Goal: Information Seeking & Learning: Learn about a topic

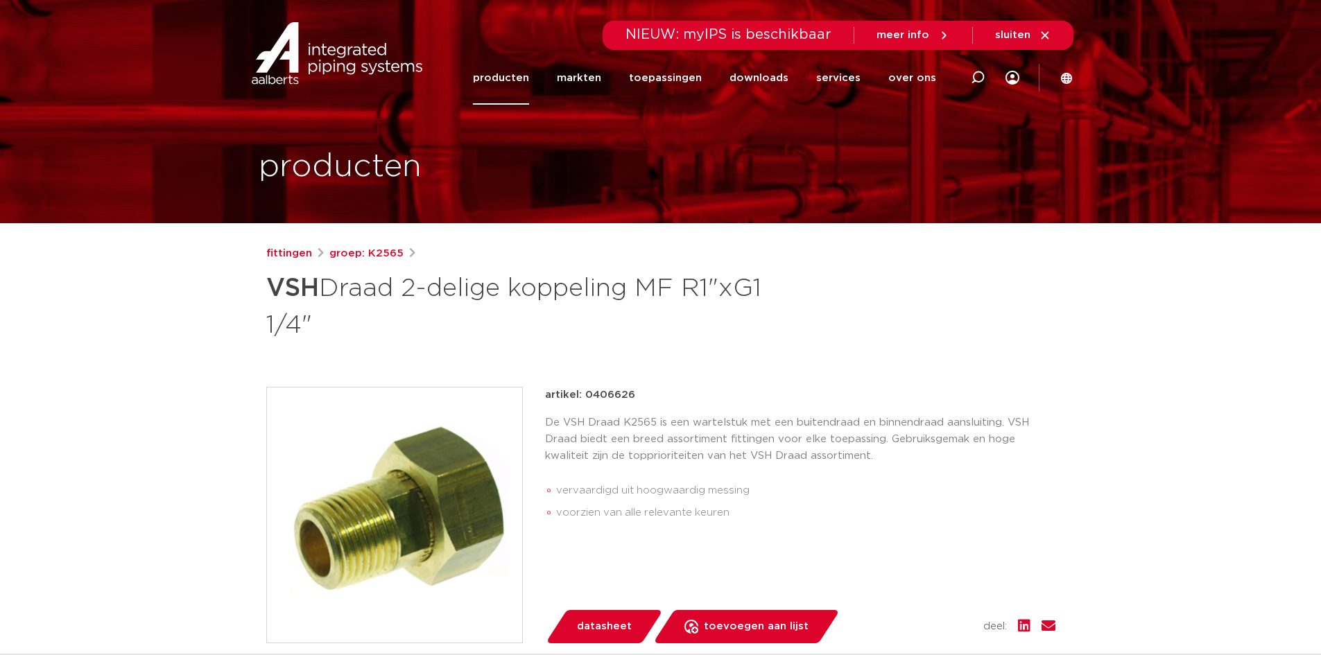
click at [959, 79] on div at bounding box center [977, 77] width 55 height 105
click at [973, 80] on icon at bounding box center [976, 78] width 19 height 19
click at [958, 77] on div at bounding box center [977, 77] width 55 height 105
click at [840, 87] on input "Zoeken" at bounding box center [769, 76] width 436 height 28
paste input "6208939"
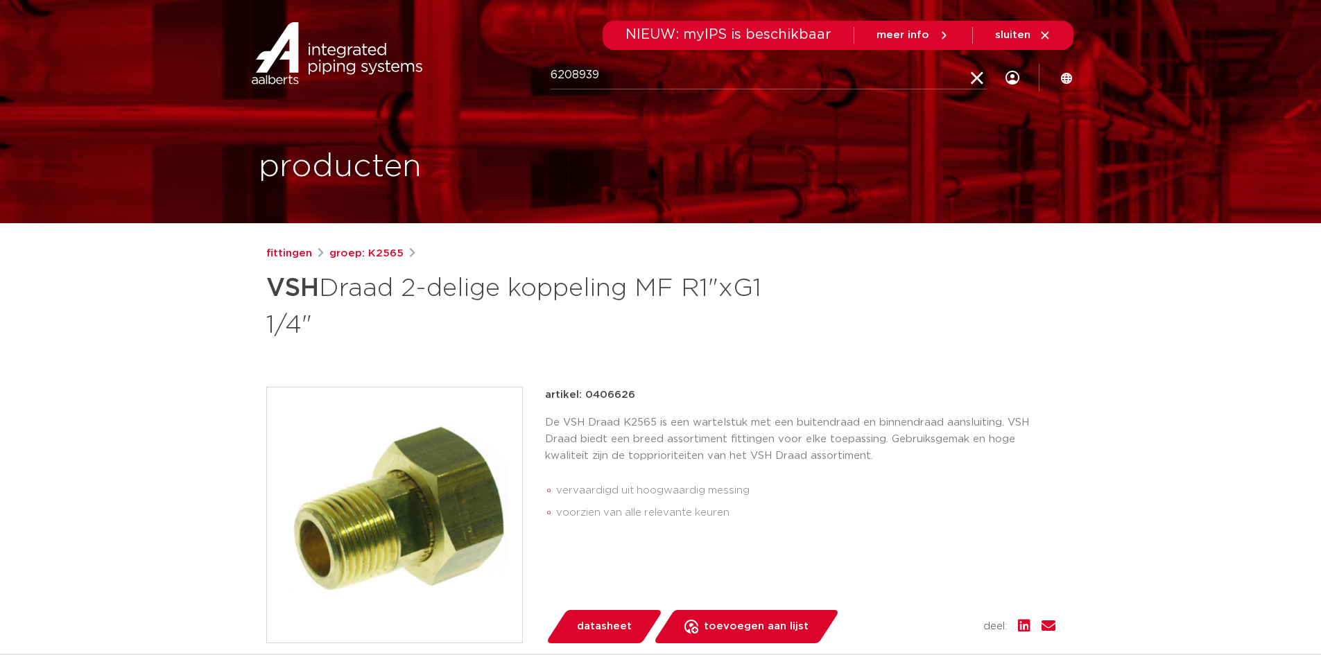
type input "6208939"
click button "Zoeken" at bounding box center [0, 0] width 0 height 0
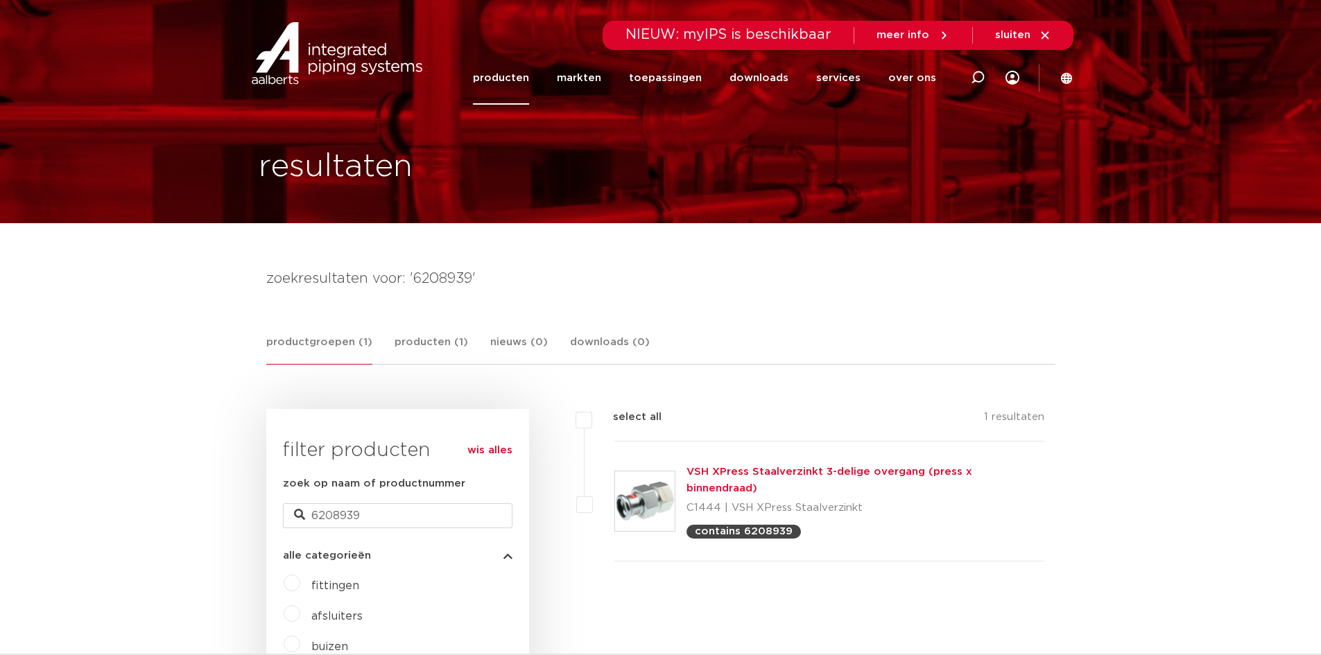
click at [733, 472] on link "VSH XPress Staalverzinkt 3-delige overgang (press x binnendraad)" at bounding box center [829, 480] width 286 height 27
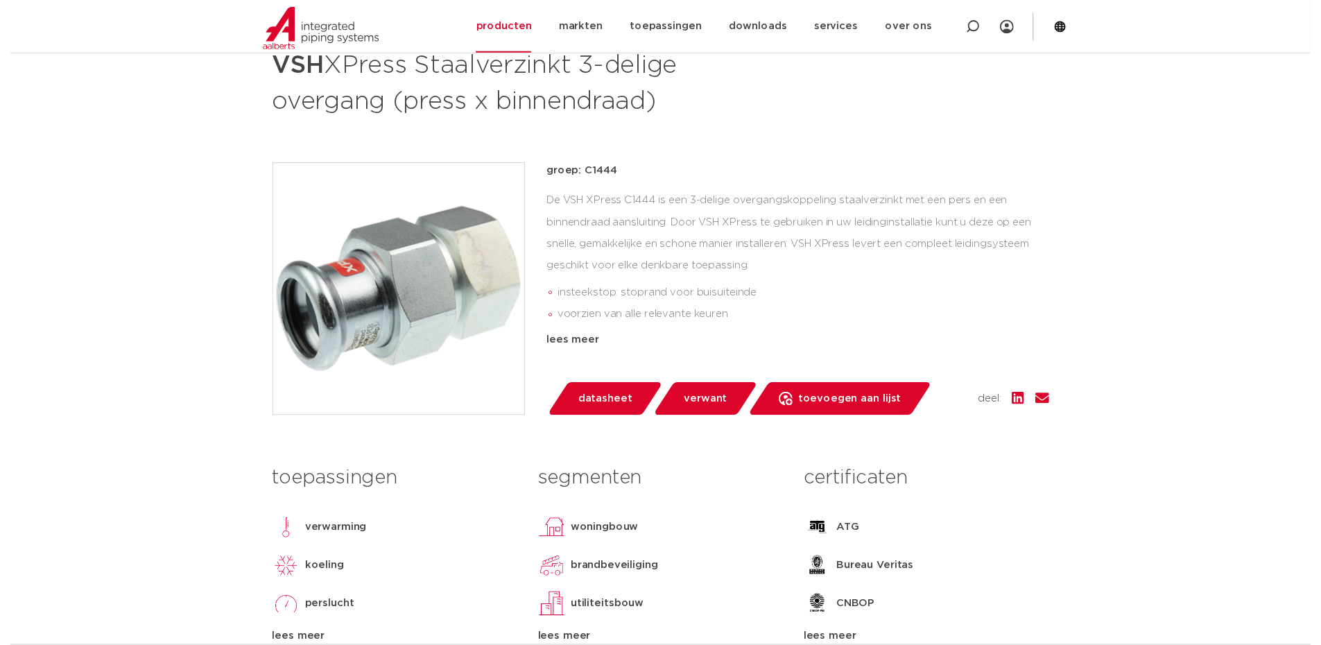
scroll to position [277, 0]
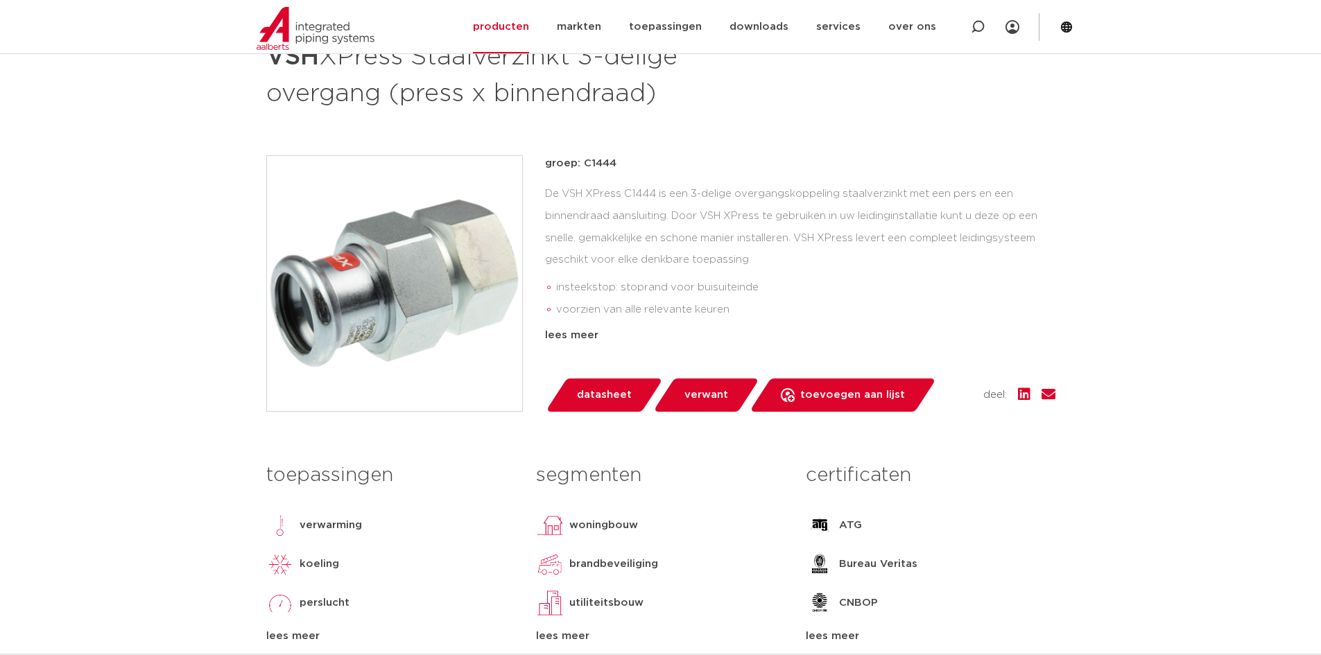
click at [610, 397] on span "datasheet" at bounding box center [604, 395] width 55 height 22
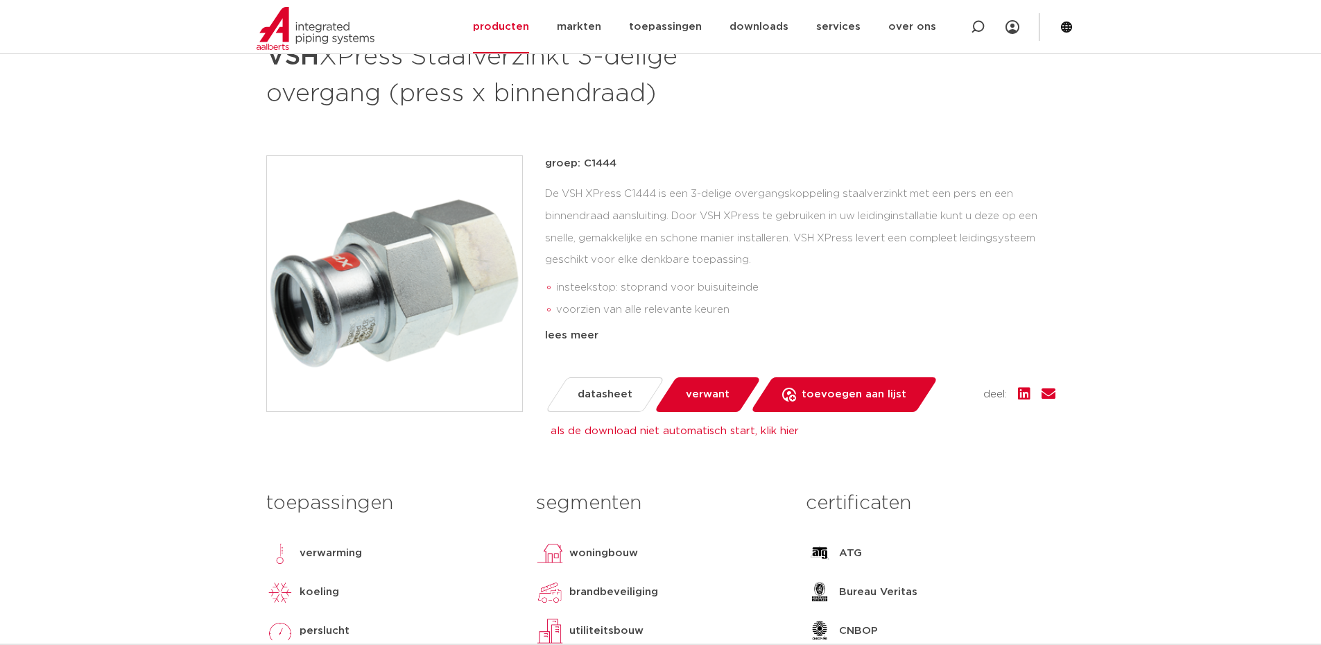
scroll to position [0, 0]
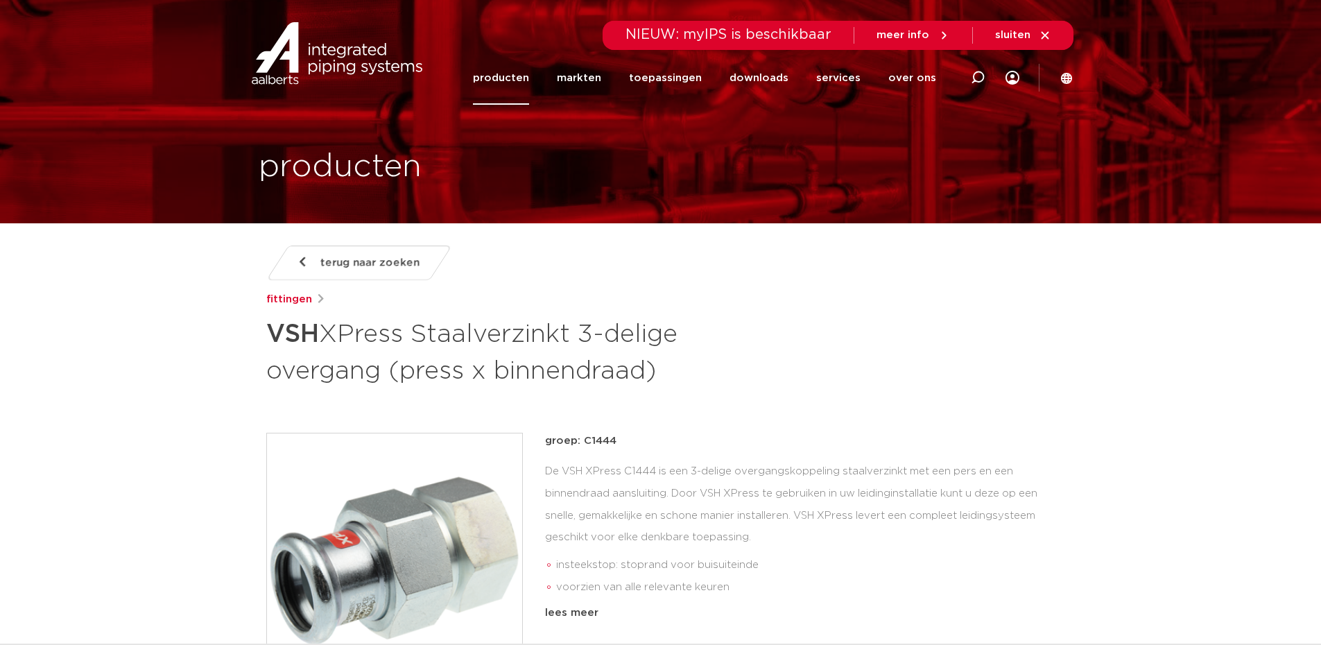
click at [523, 77] on link "producten" at bounding box center [501, 77] width 56 height 53
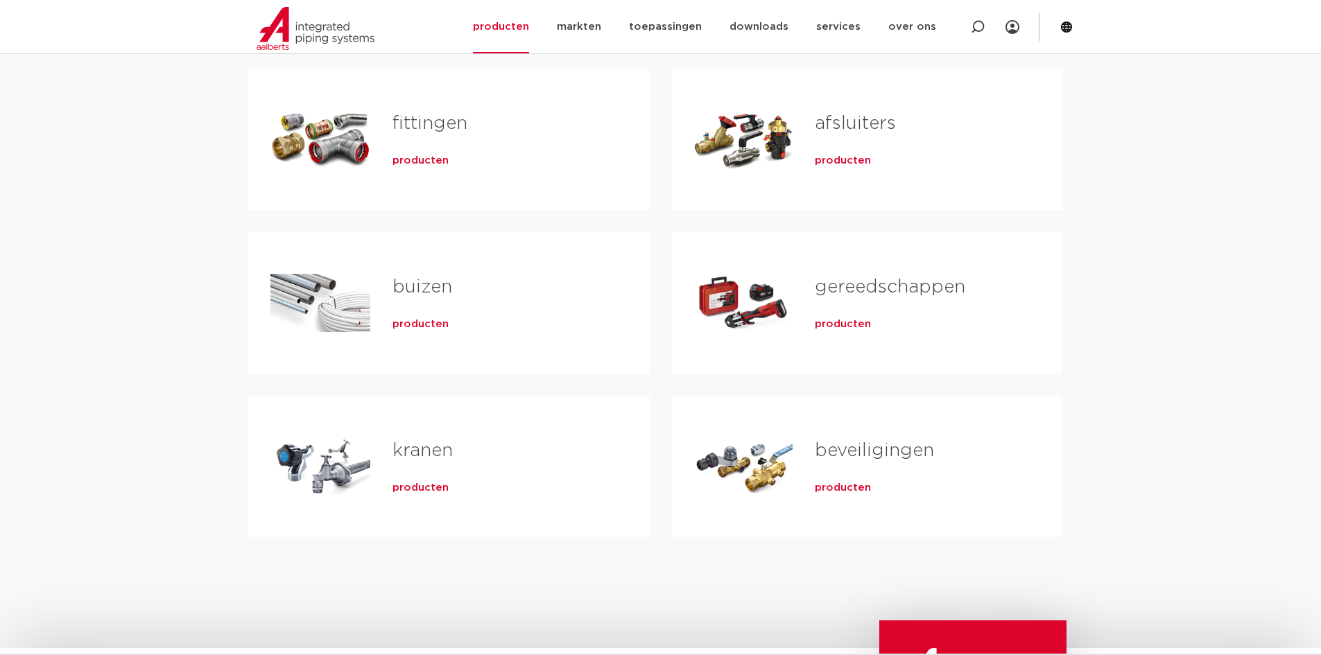
click at [421, 128] on link "fittingen" at bounding box center [429, 123] width 75 height 18
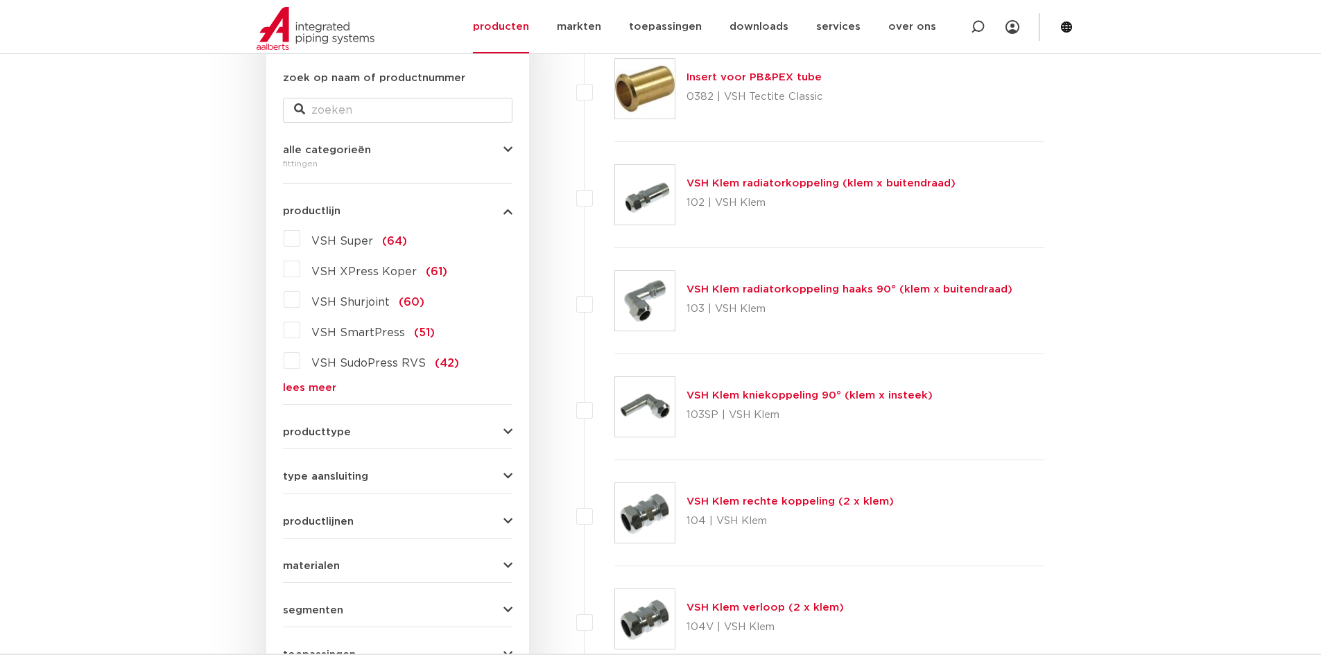
scroll to position [277, 0]
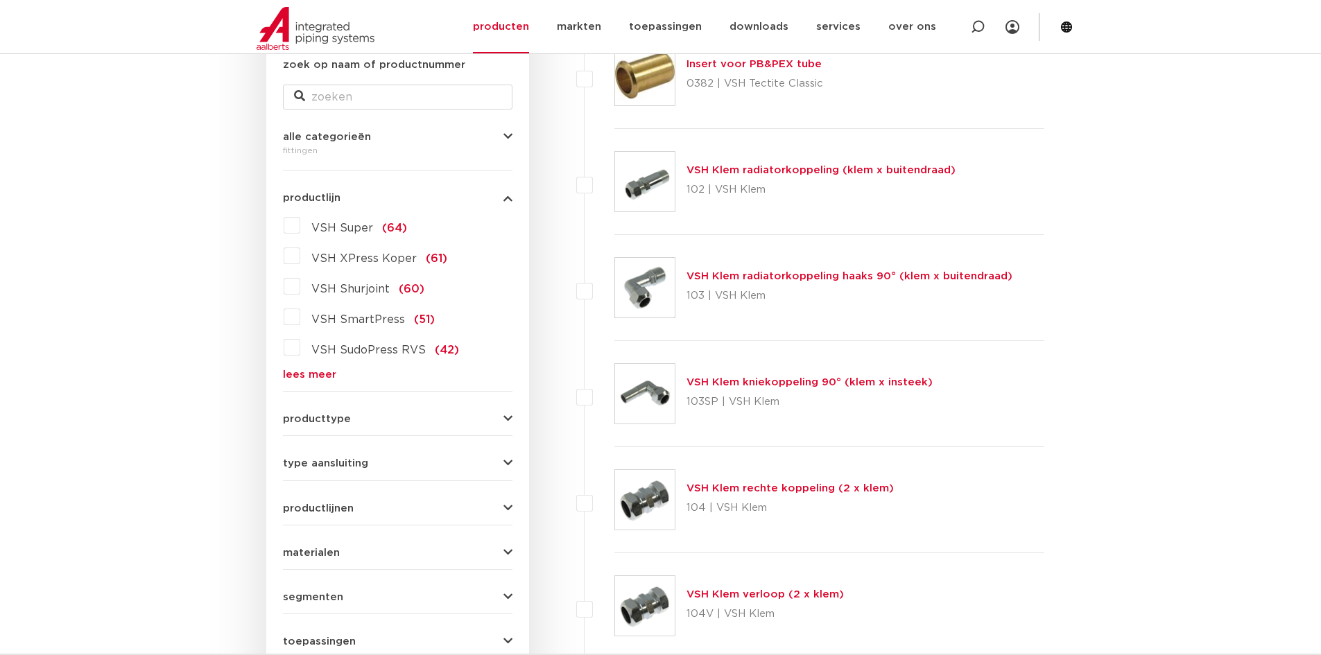
click at [313, 370] on link "lees meer" at bounding box center [397, 375] width 229 height 10
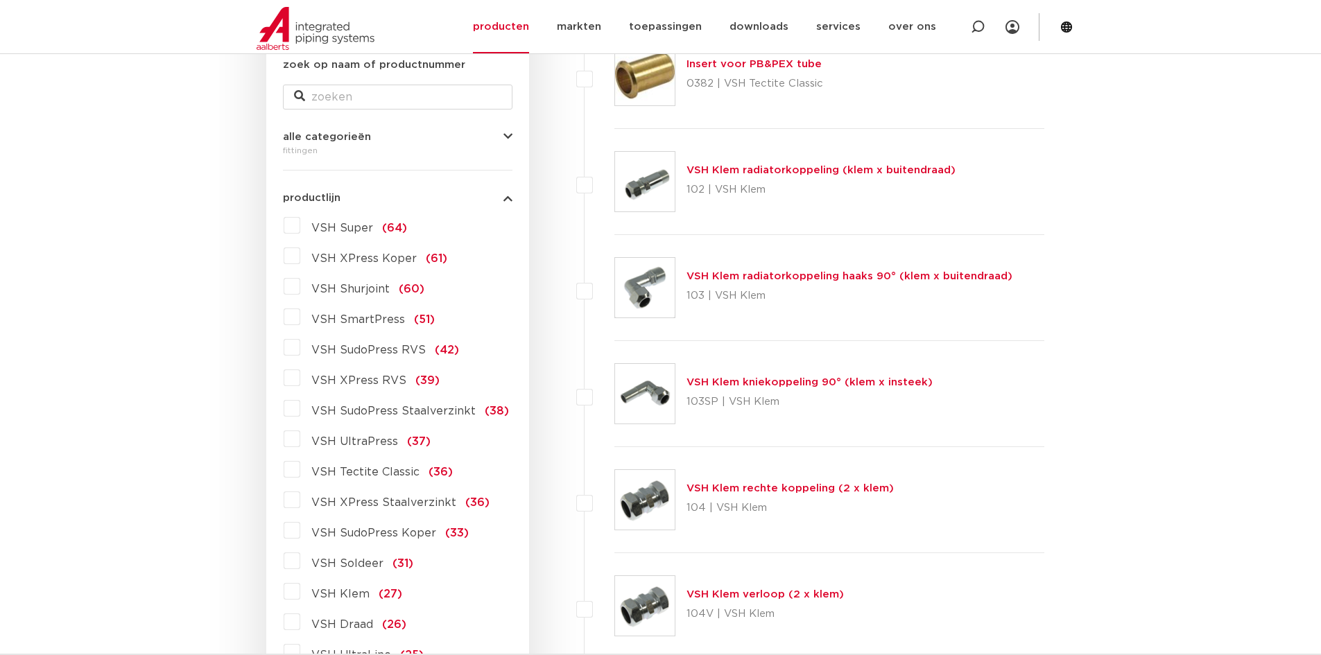
click at [410, 506] on span "VSH XPress Staalverzinkt" at bounding box center [383, 502] width 145 height 11
click at [0, 0] on input "VSH XPress Staalverzinkt (36)" at bounding box center [0, 0] width 0 height 0
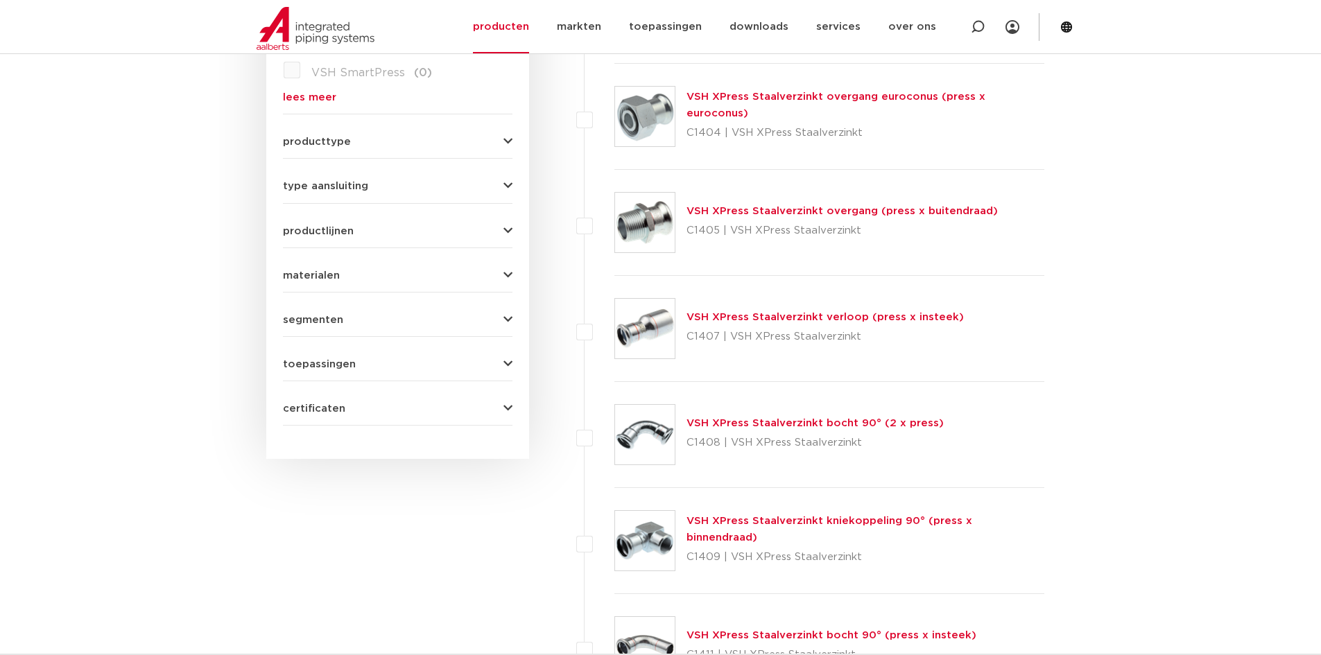
scroll to position [277, 0]
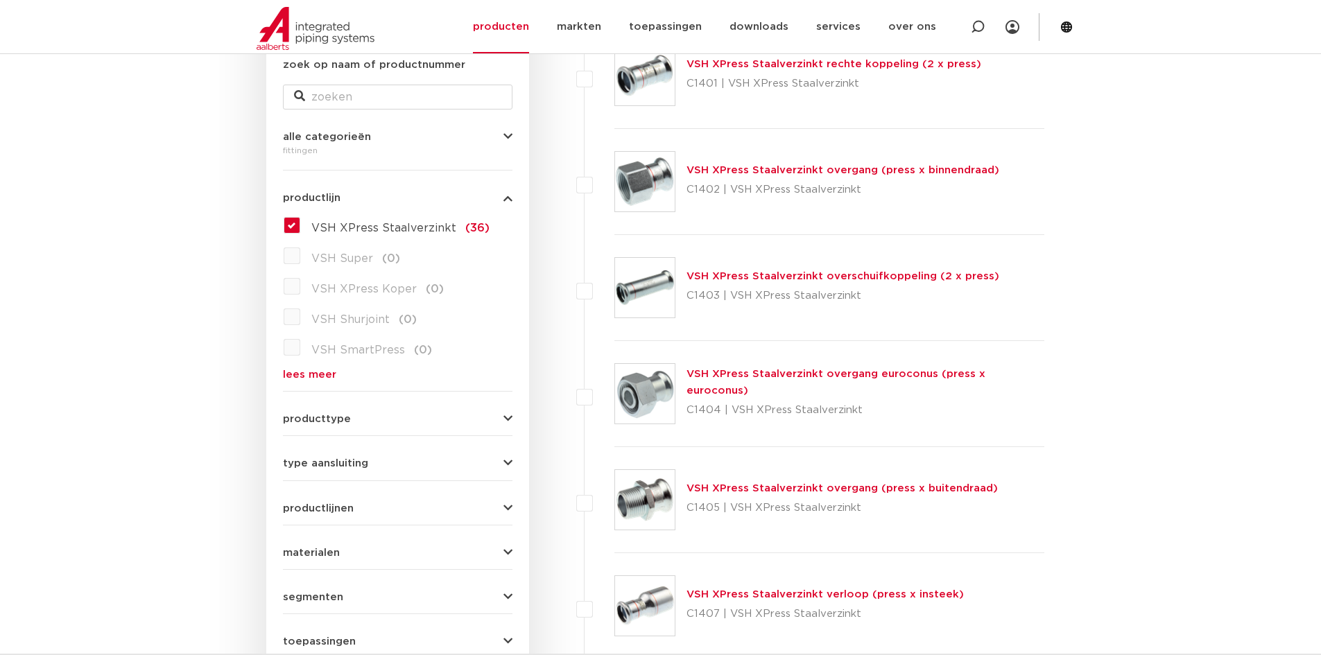
drag, startPoint x: 707, startPoint y: 382, endPoint x: 692, endPoint y: 377, distance: 16.0
click at [705, 380] on link "VSH XPress Staalverzinkt overgang euroconus (press x euroconus)" at bounding box center [835, 382] width 299 height 27
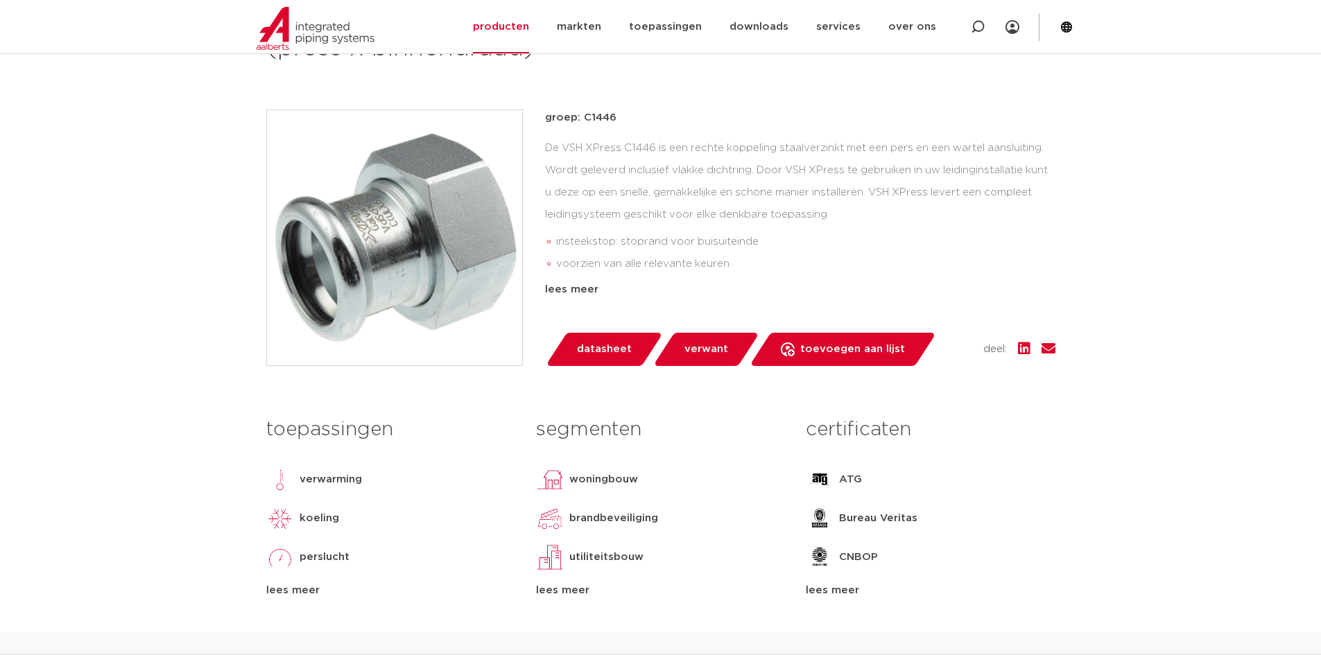
click at [595, 356] on span "datasheet" at bounding box center [604, 349] width 55 height 22
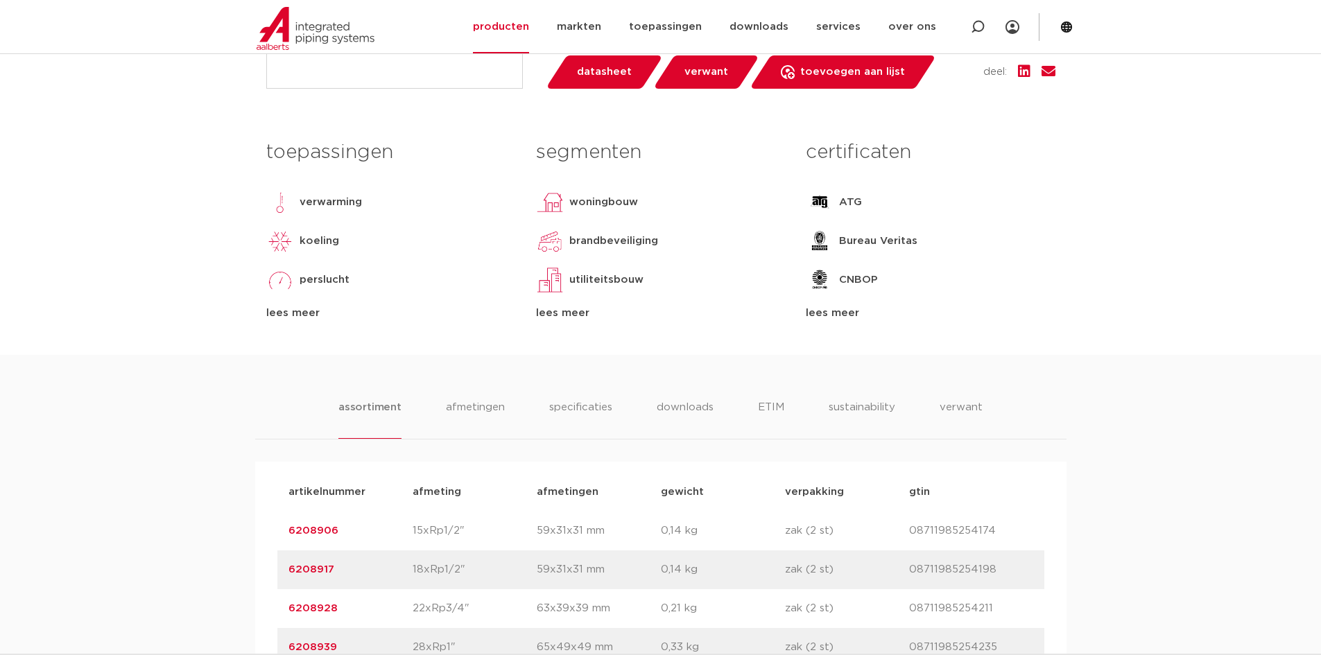
scroll to position [832, 0]
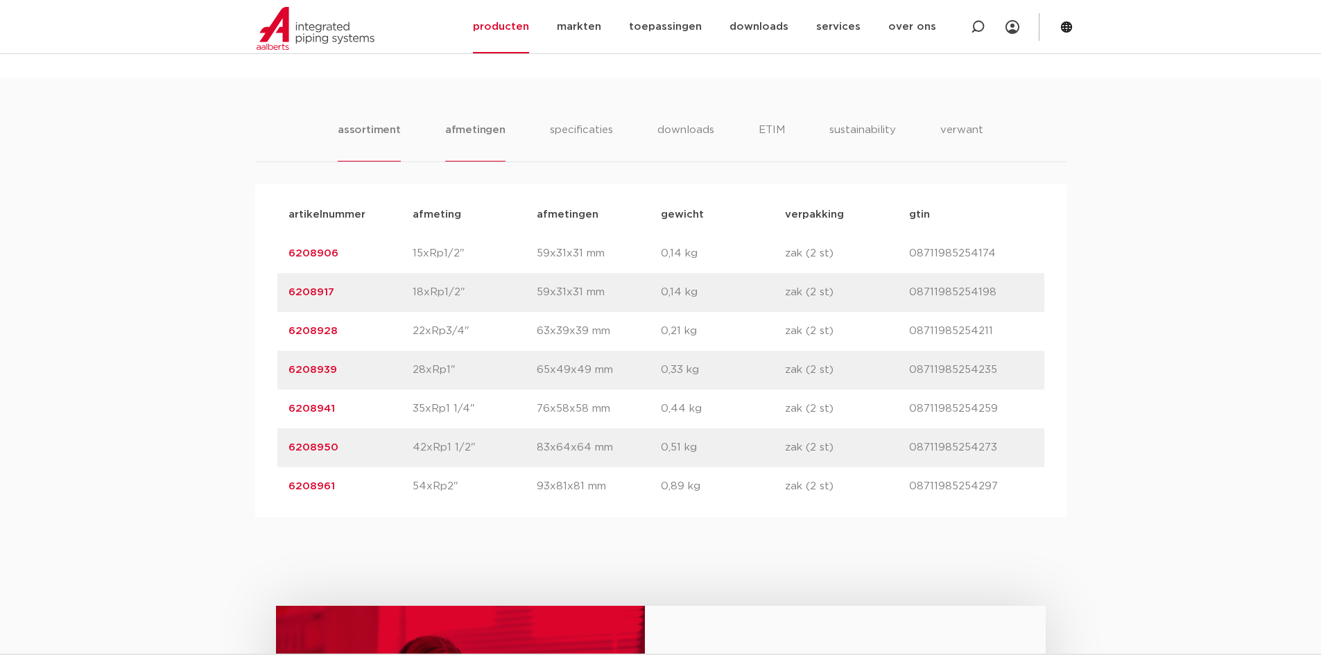
click at [489, 135] on li "afmetingen" at bounding box center [475, 142] width 60 height 40
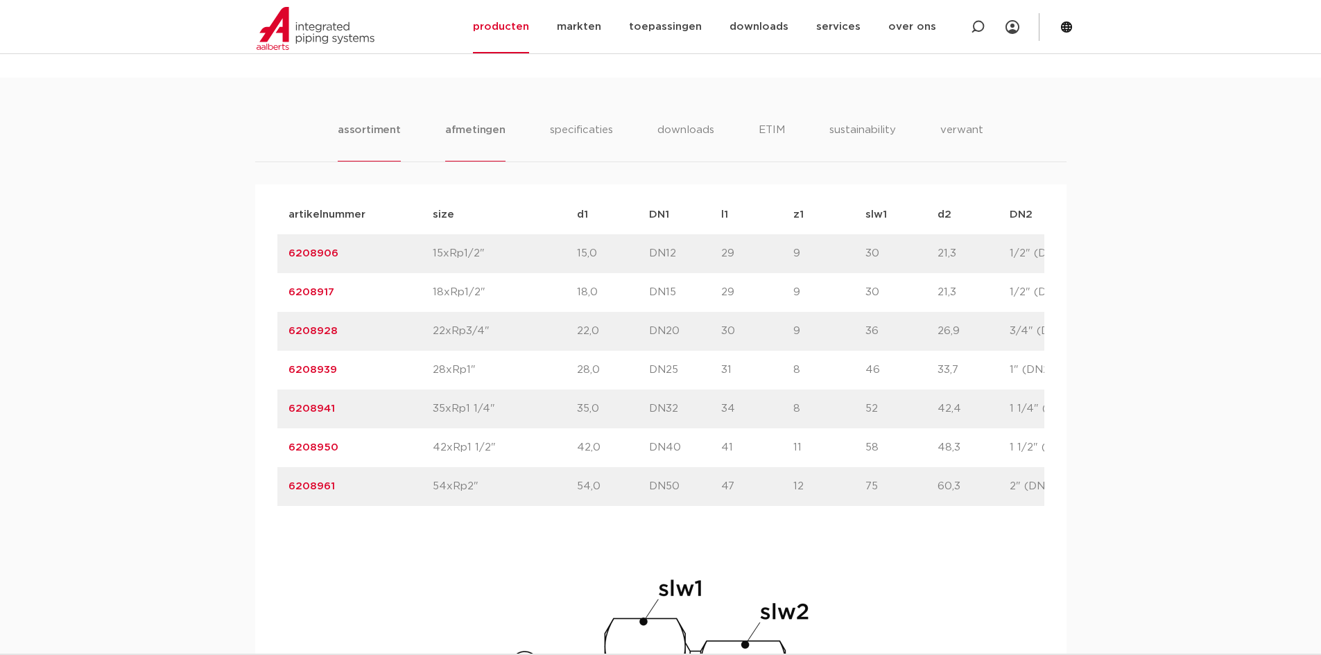
click at [376, 141] on li "assortiment" at bounding box center [369, 142] width 63 height 40
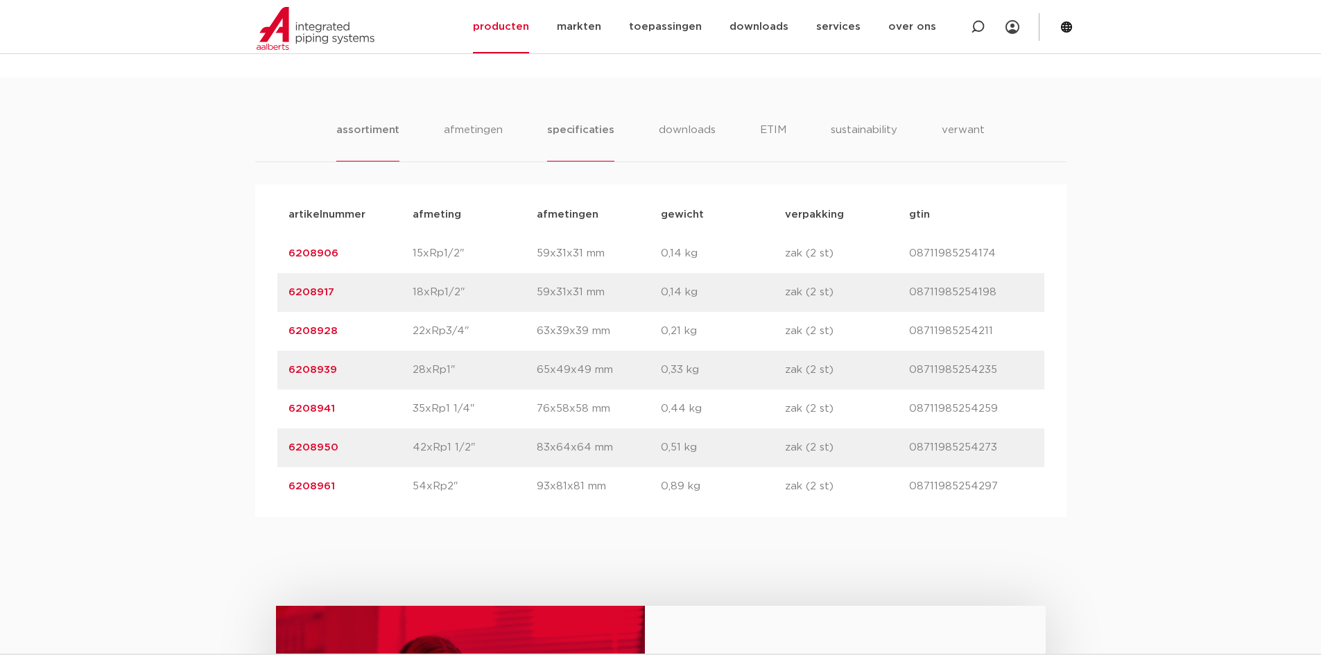
click at [580, 141] on li "specificaties" at bounding box center [580, 142] width 67 height 40
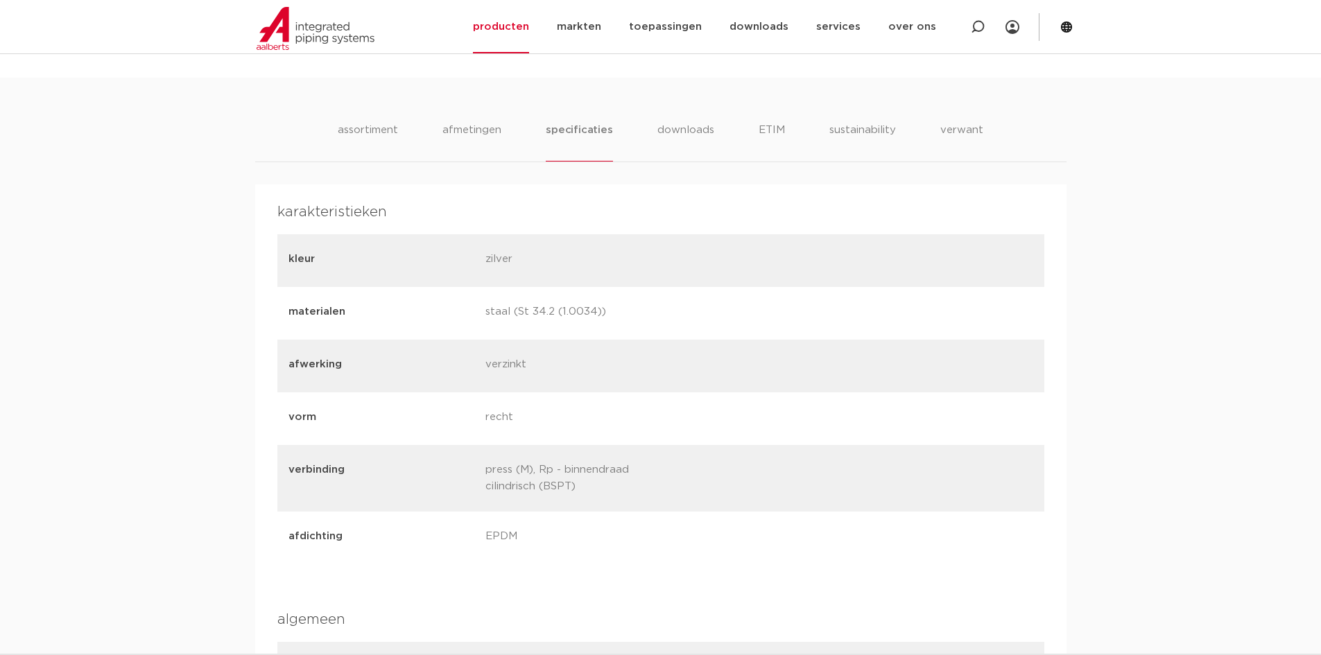
click at [412, 134] on ul "assortiment [GEOGRAPHIC_DATA] specificaties downloads ETIM sustainability verwa…" at bounding box center [660, 142] width 645 height 40
click at [392, 131] on li "assortiment" at bounding box center [367, 142] width 63 height 40
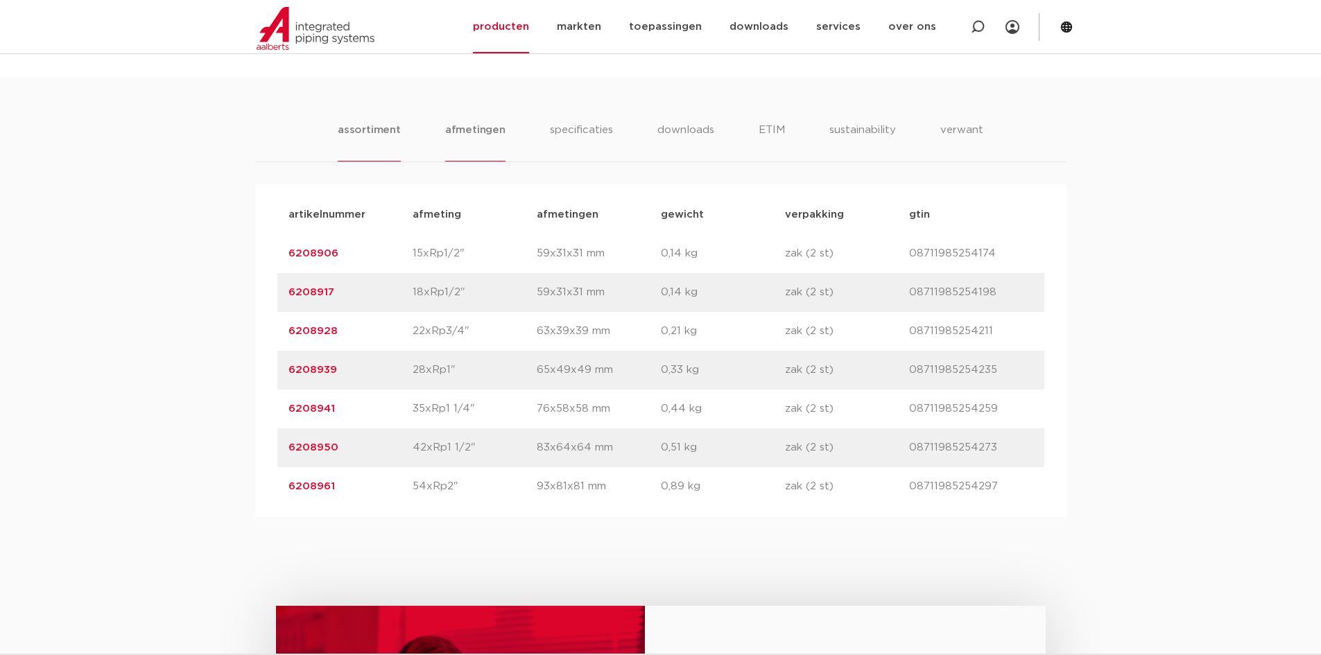
click at [463, 134] on li "afmetingen" at bounding box center [475, 142] width 60 height 40
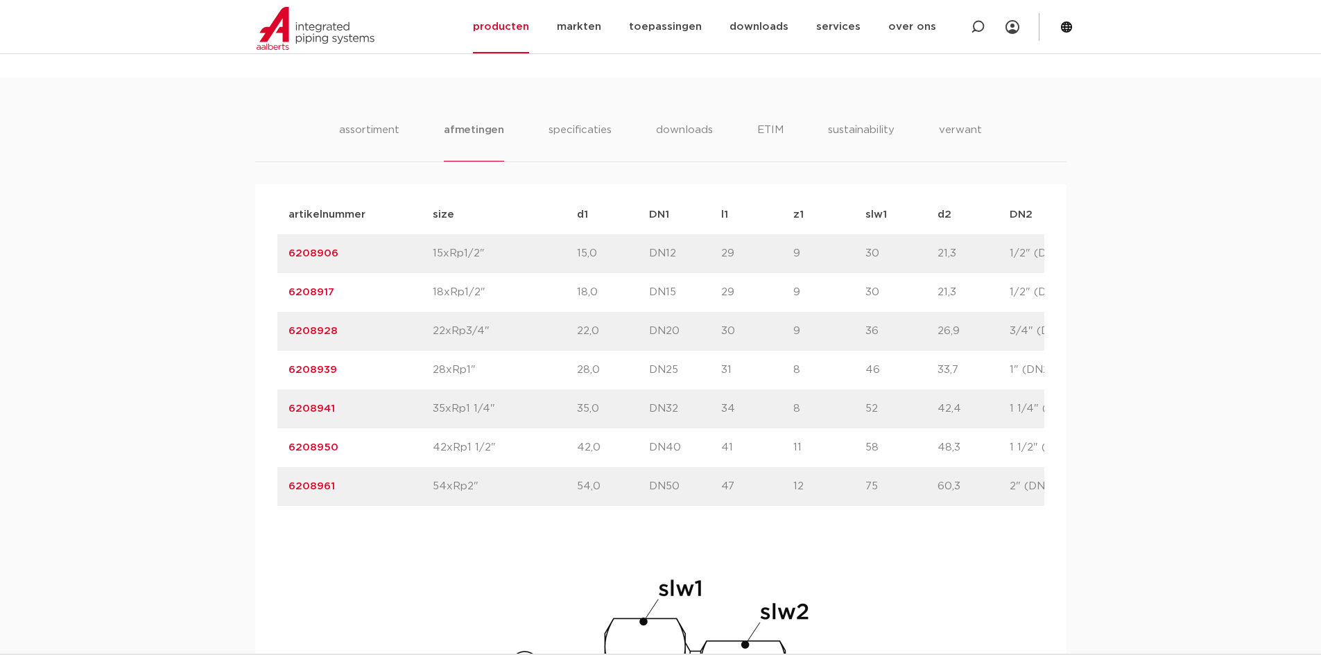
scroll to position [555, 0]
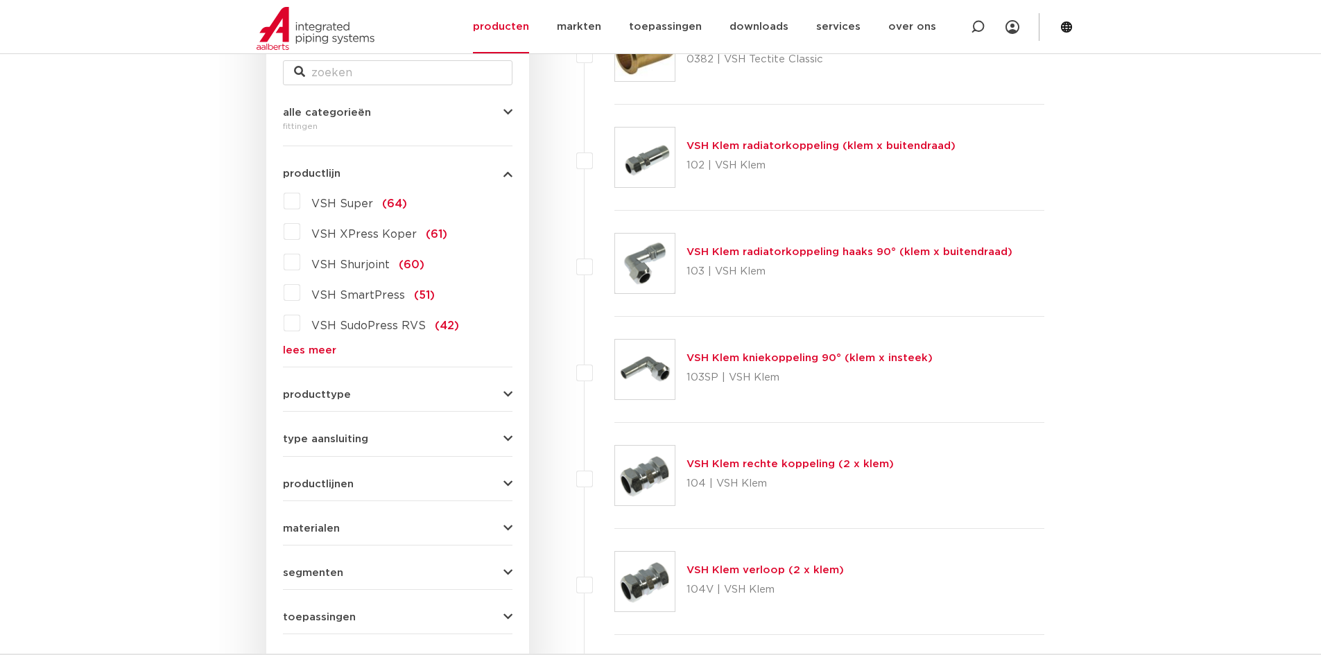
scroll to position [277, 0]
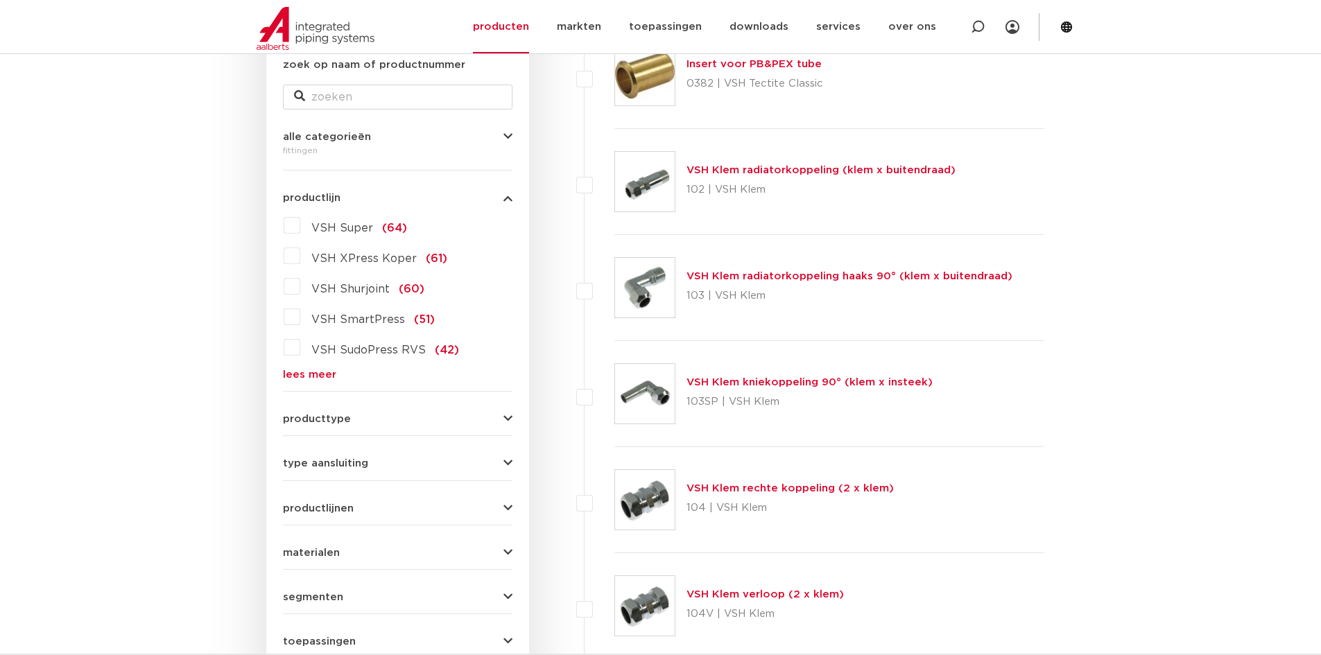
click at [315, 361] on div "VSH Super (64) VSH XPress Koper (61) VSH Shurjoint (60) VSH SmartPress (51) VSH…" at bounding box center [397, 297] width 229 height 166
click at [322, 376] on link "lees meer" at bounding box center [397, 375] width 229 height 10
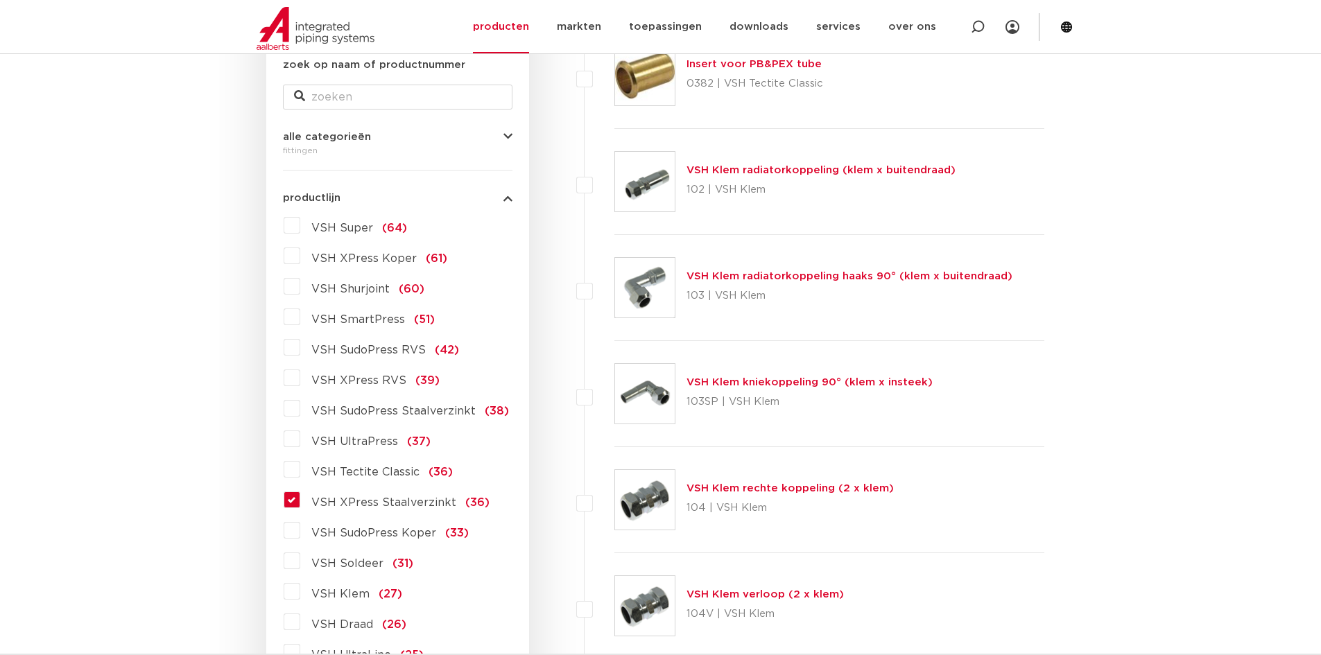
click at [388, 506] on span "VSH XPress Staalverzinkt" at bounding box center [383, 502] width 145 height 11
click at [0, 0] on input "VSH XPress Staalverzinkt (36)" at bounding box center [0, 0] width 0 height 0
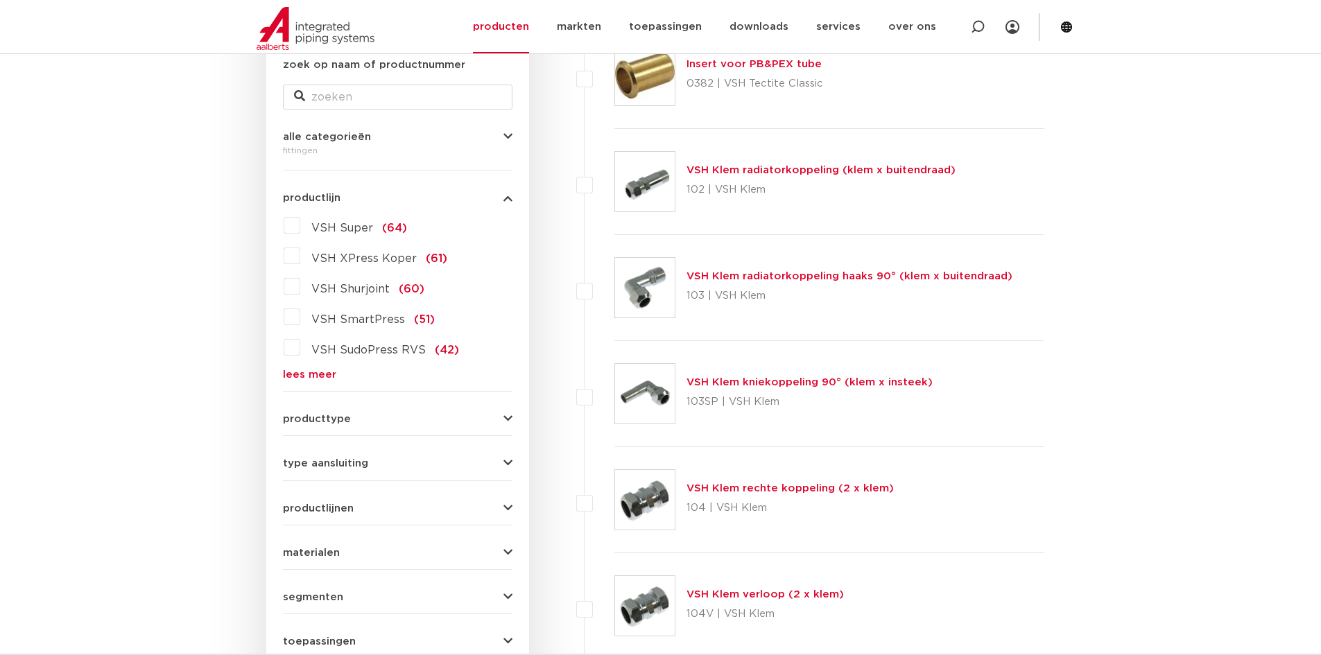
scroll to position [277, 0]
click at [333, 377] on link "lees meer" at bounding box center [397, 375] width 229 height 10
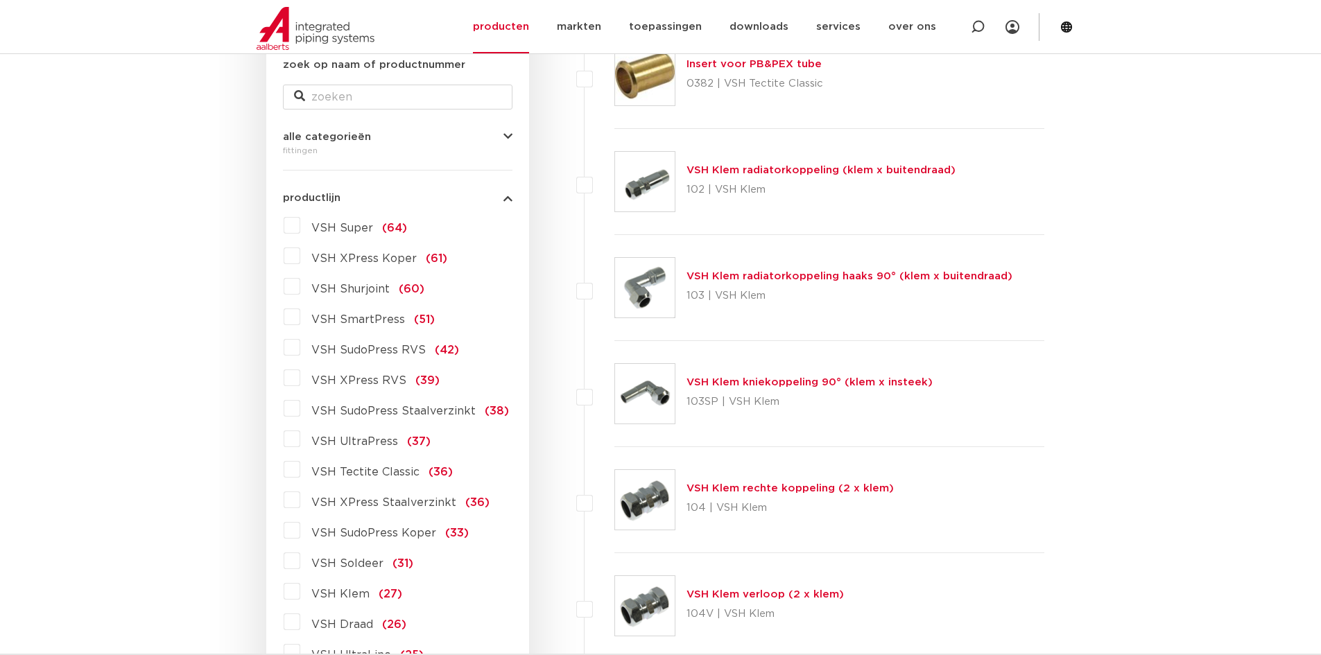
click at [338, 501] on span "VSH XPress Staalverzinkt" at bounding box center [383, 502] width 145 height 11
click at [0, 0] on input "VSH XPress Staalverzinkt (36)" at bounding box center [0, 0] width 0 height 0
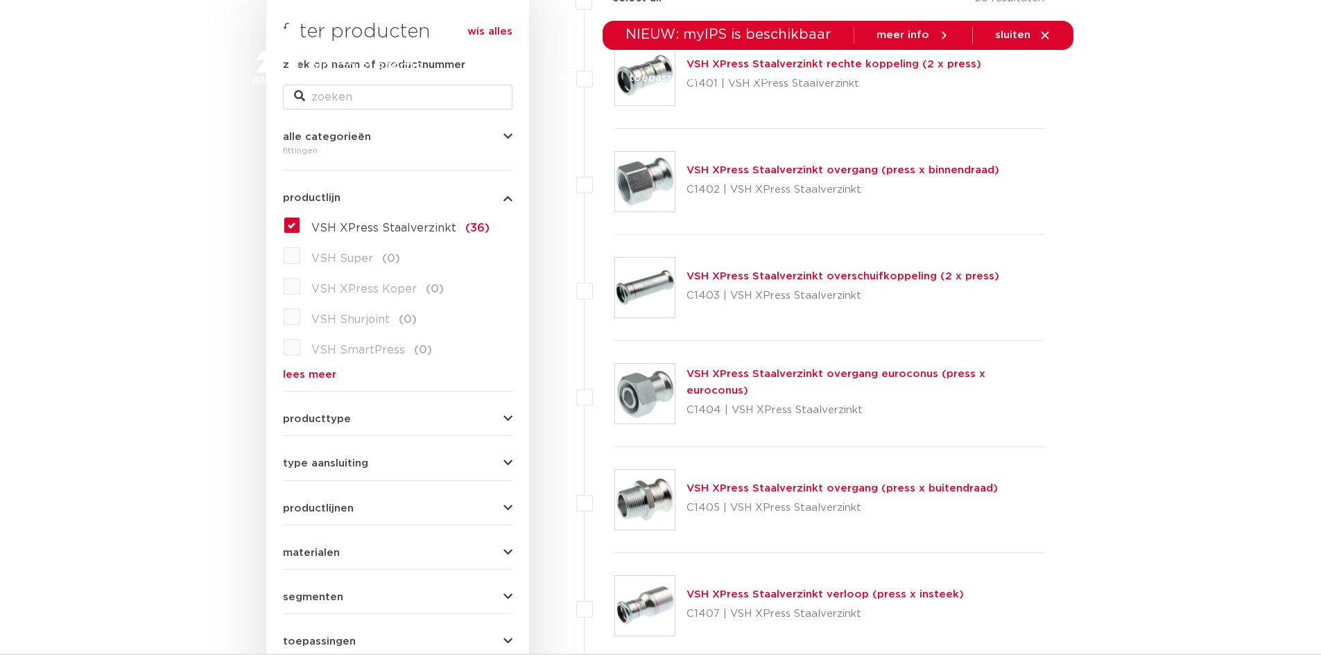
scroll to position [277, 0]
click at [324, 374] on link "lees meer" at bounding box center [397, 375] width 229 height 10
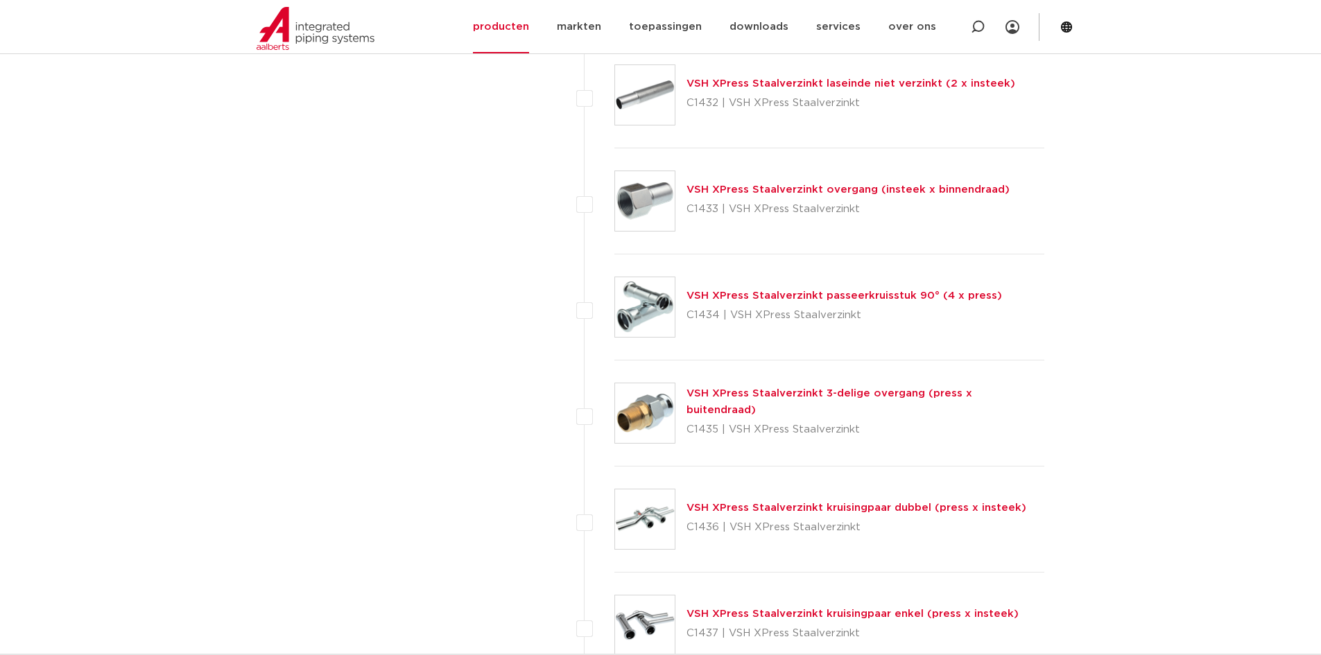
scroll to position [2496, 0]
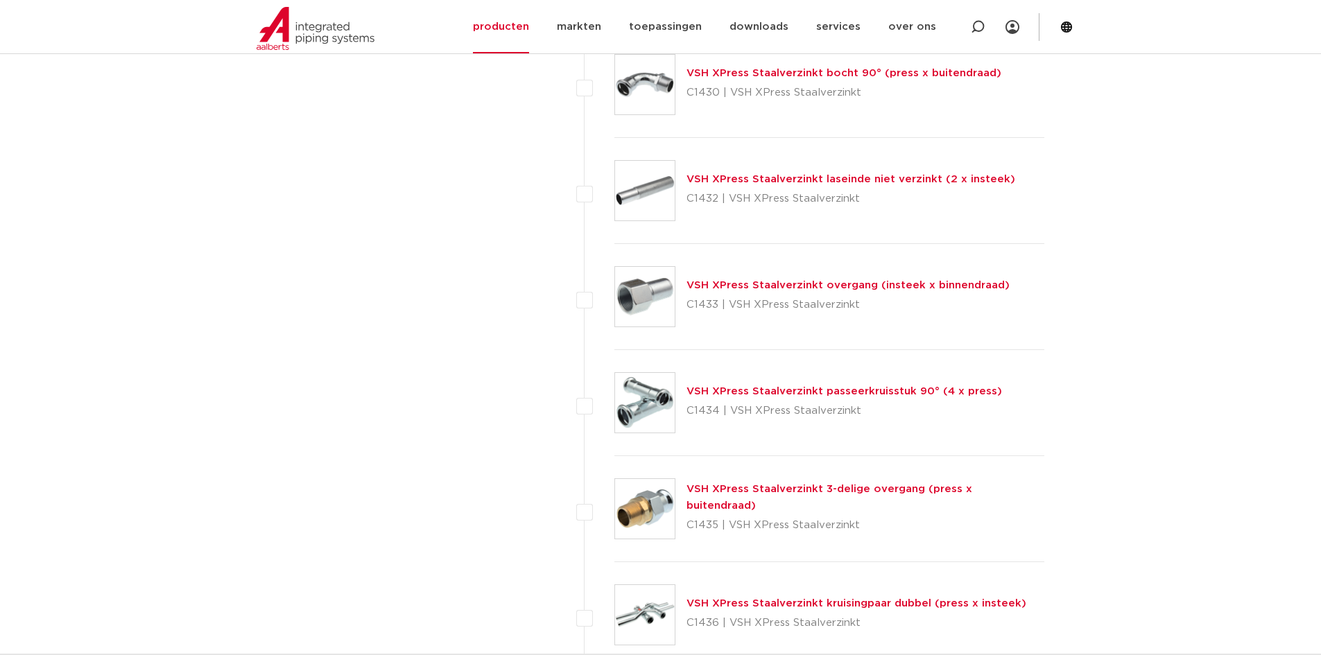
click at [932, 495] on link "VSH XPress Staalverzinkt 3-delige overgang (press x buitendraad)" at bounding box center [829, 497] width 286 height 27
